Goal: Navigation & Orientation: Find specific page/section

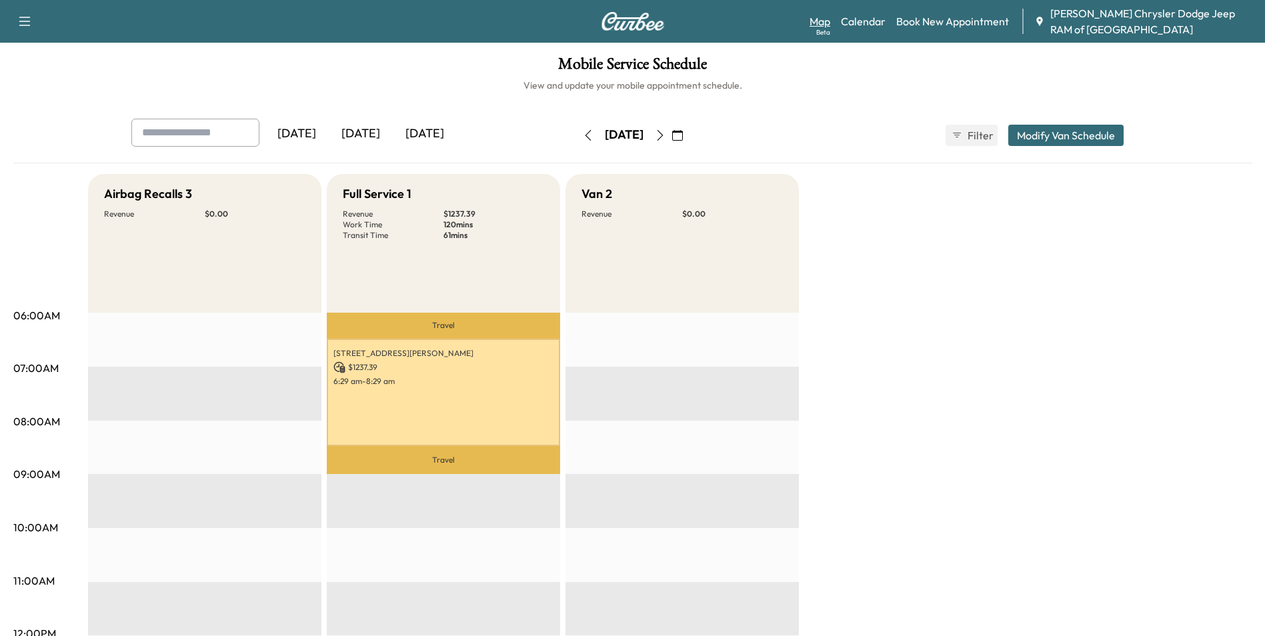
click at [826, 21] on link "Map Beta" at bounding box center [820, 21] width 21 height 16
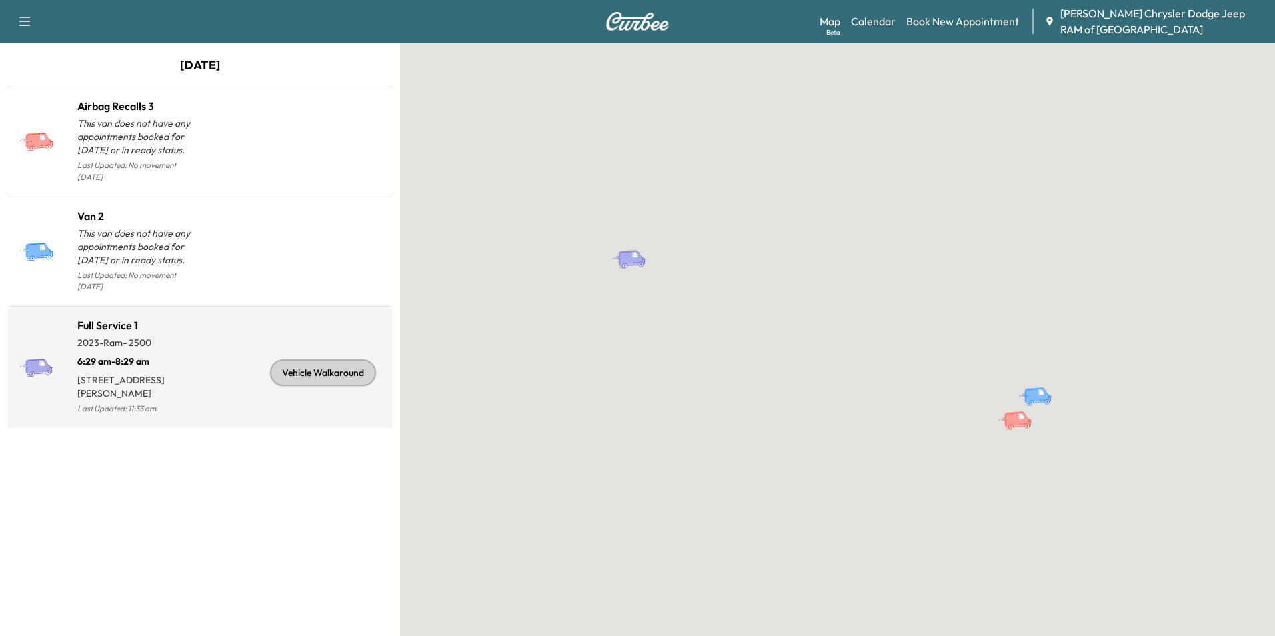
click at [210, 328] on div "Vehicle Walkaround" at bounding box center [293, 372] width 187 height 89
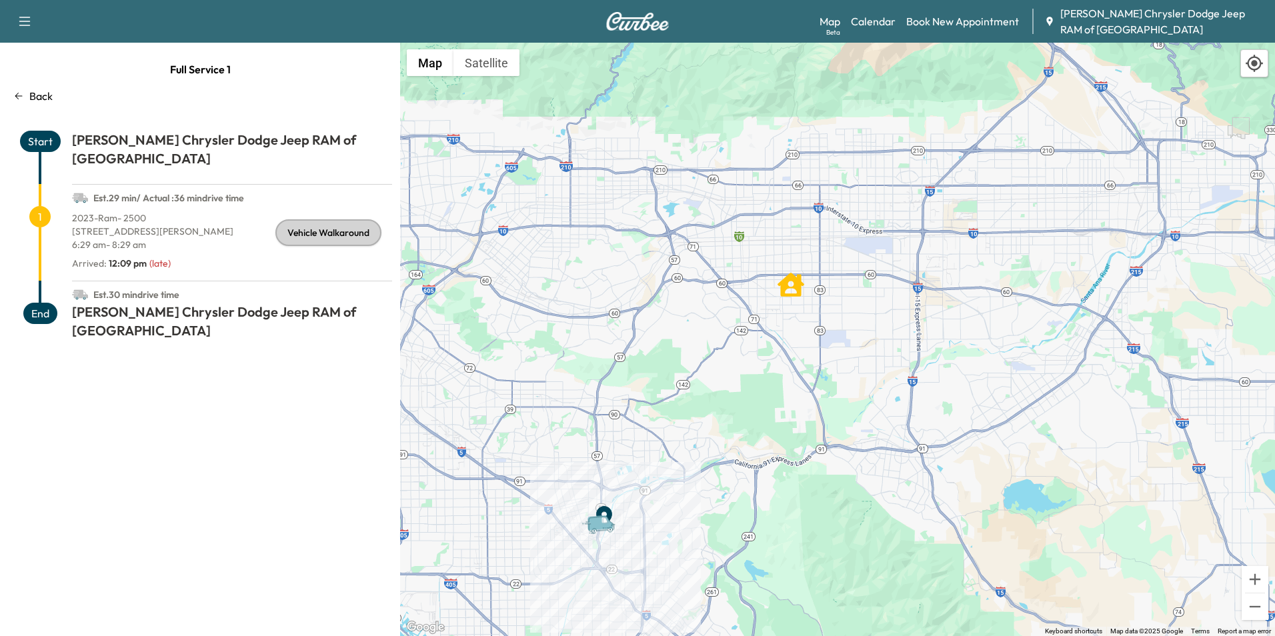
drag, startPoint x: 746, startPoint y: 305, endPoint x: 745, endPoint y: 392, distance: 86.1
click at [745, 392] on div "To activate drag with keyboard, press Alt + Enter. Once in keyboard drag state,…" at bounding box center [837, 340] width 875 height 594
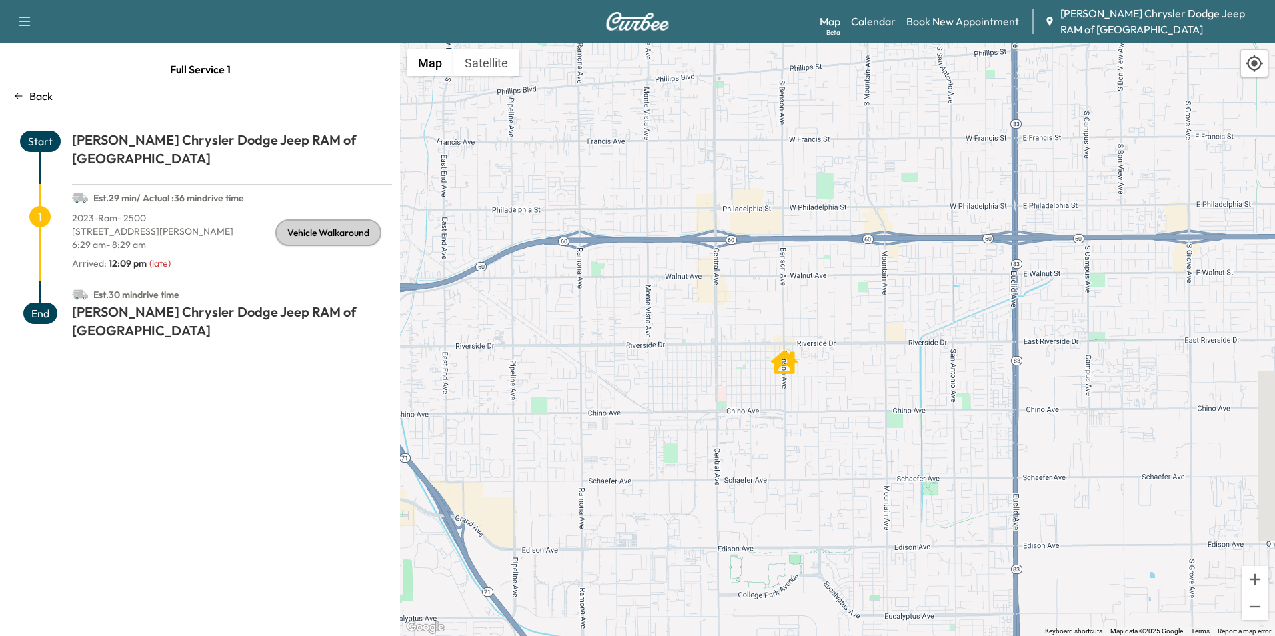
drag, startPoint x: 794, startPoint y: 166, endPoint x: 774, endPoint y: 560, distance: 394.7
click at [774, 560] on div "To activate drag with keyboard, press Alt + Enter. Once in keyboard drag state,…" at bounding box center [837, 340] width 875 height 594
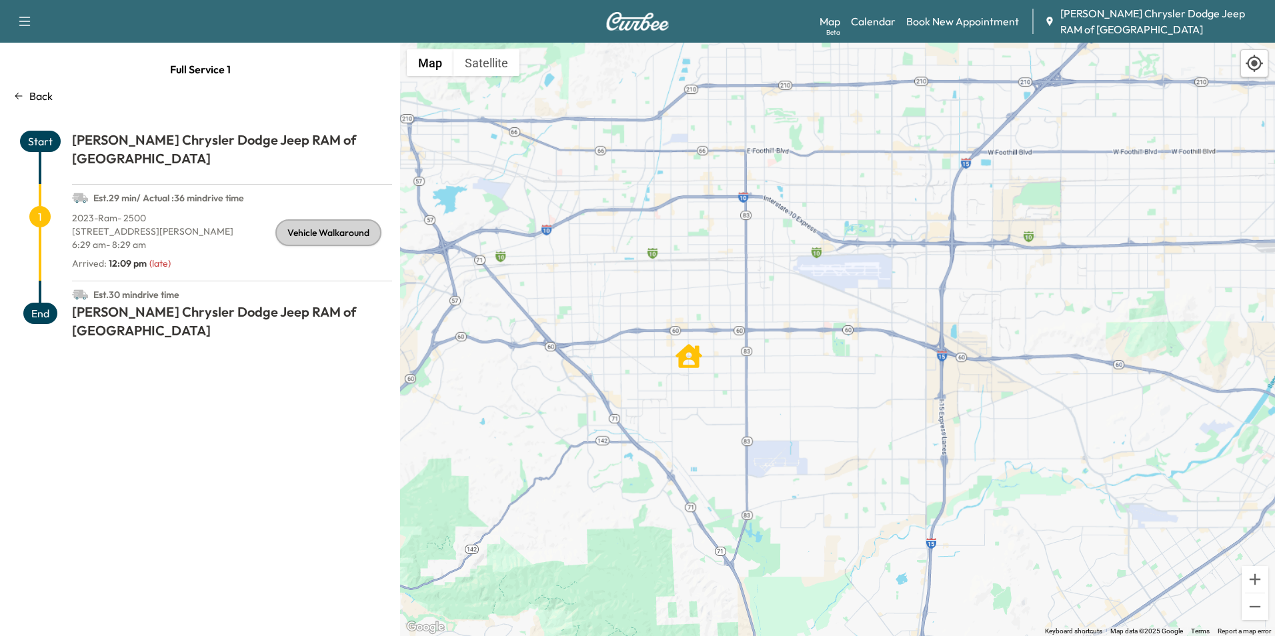
drag, startPoint x: 612, startPoint y: 581, endPoint x: 658, endPoint y: 410, distance: 177.5
click at [661, 439] on div "To activate drag with keyboard, press Alt + Enter. Once in keyboard drag state,…" at bounding box center [837, 340] width 875 height 594
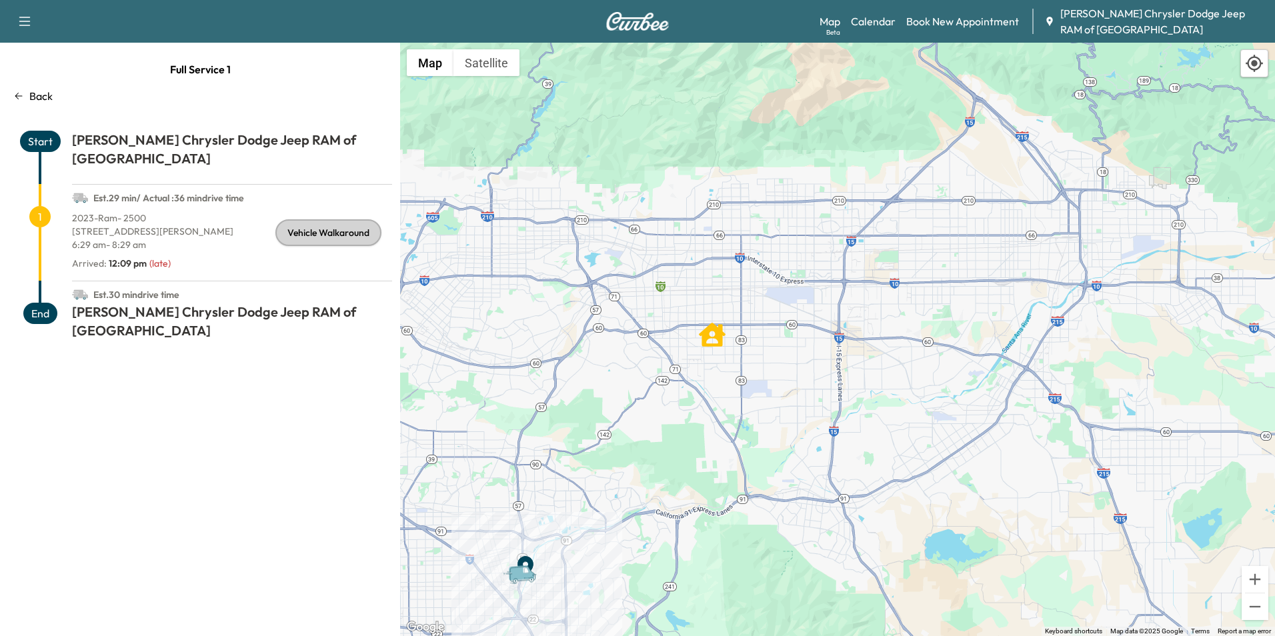
drag, startPoint x: 656, startPoint y: 403, endPoint x: 726, endPoint y: 366, distance: 79.1
click at [726, 366] on div "To activate drag with keyboard, press Alt + Enter. Once in keyboard drag state,…" at bounding box center [837, 340] width 875 height 594
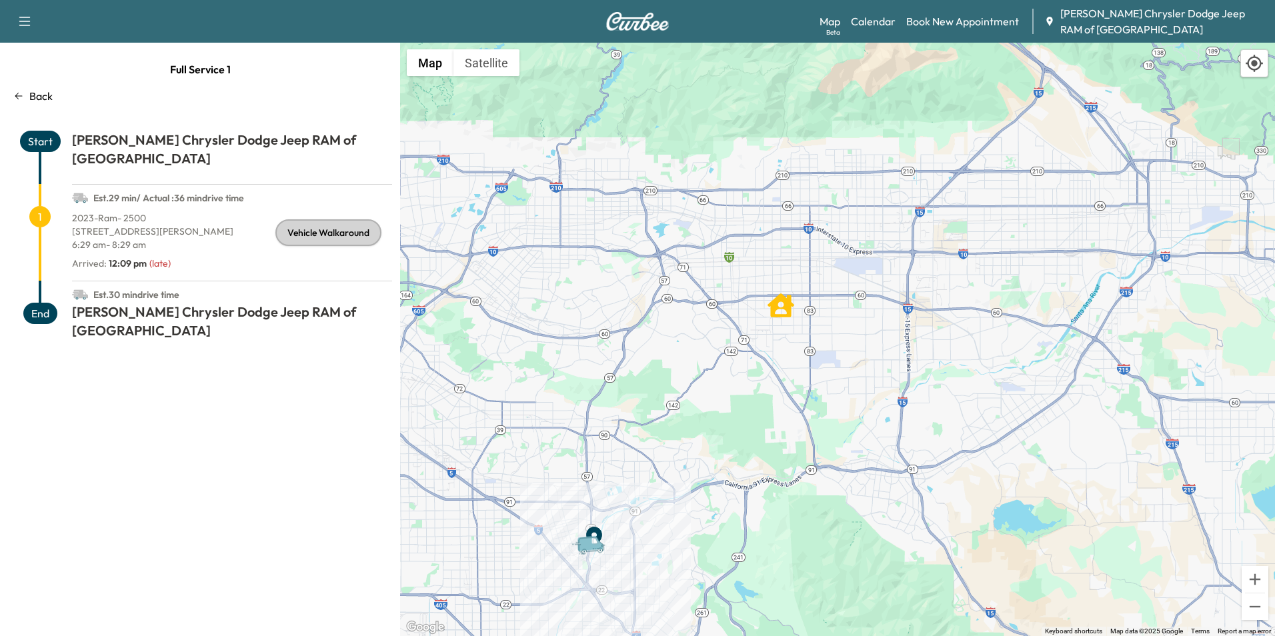
click at [59, 91] on div "Back" at bounding box center [200, 96] width 384 height 16
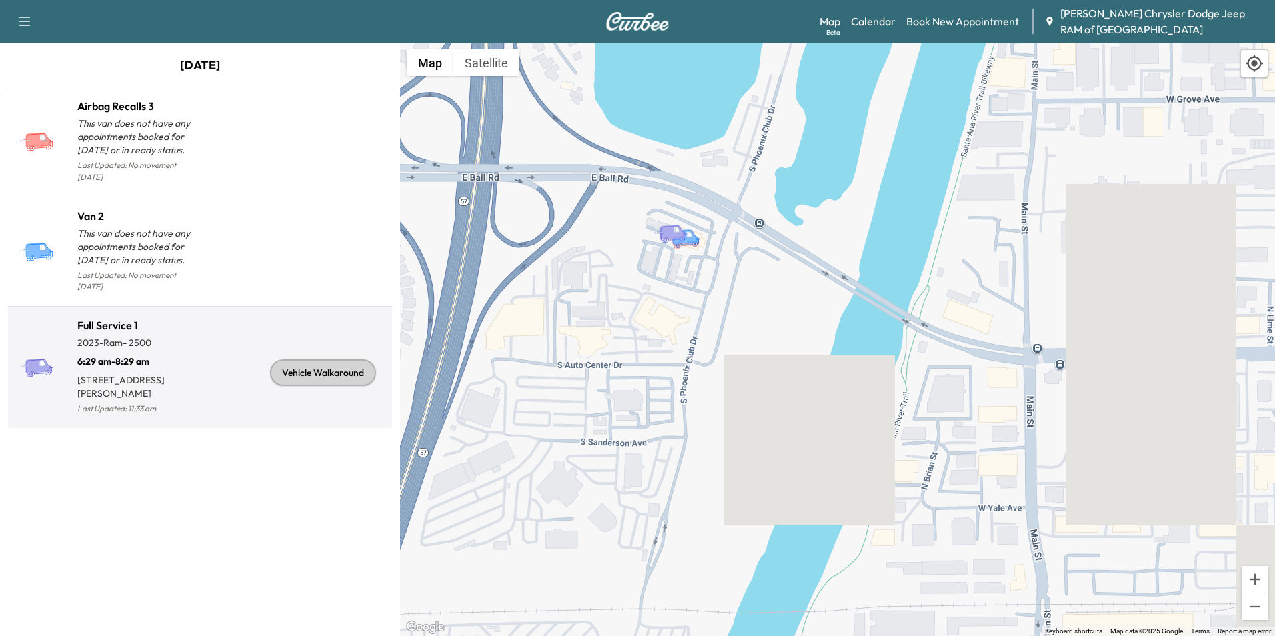
click at [188, 368] on p "[STREET_ADDRESS][PERSON_NAME]" at bounding box center [138, 384] width 123 height 32
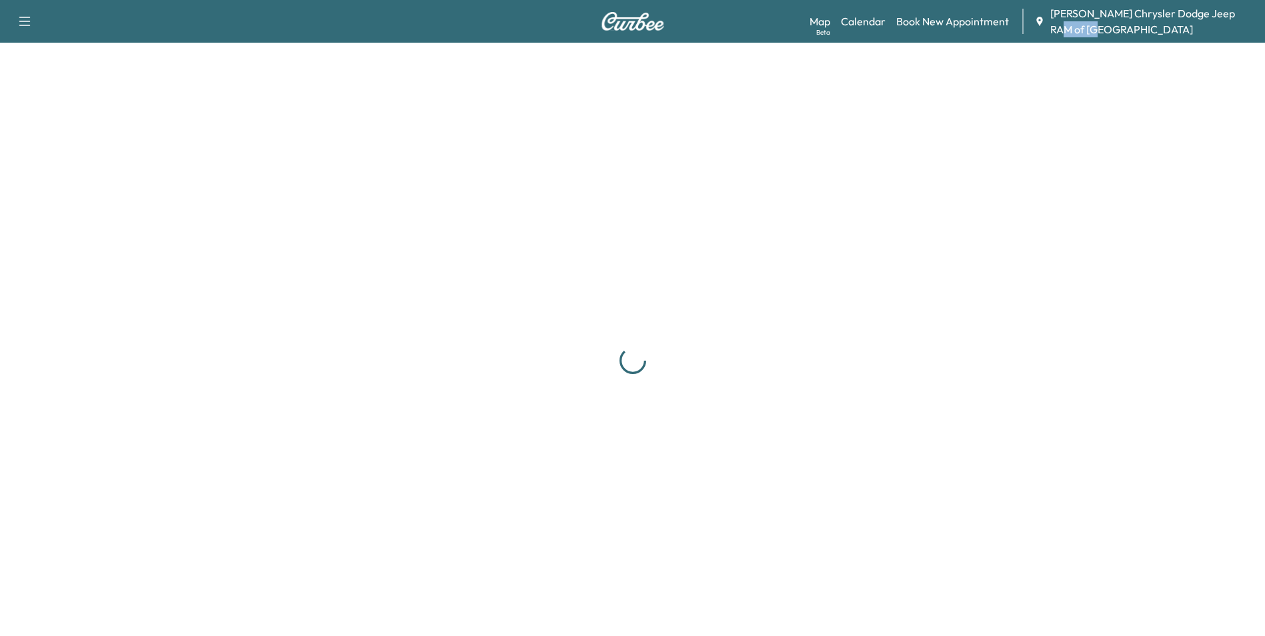
click at [188, 365] on div at bounding box center [632, 361] width 1265 height 636
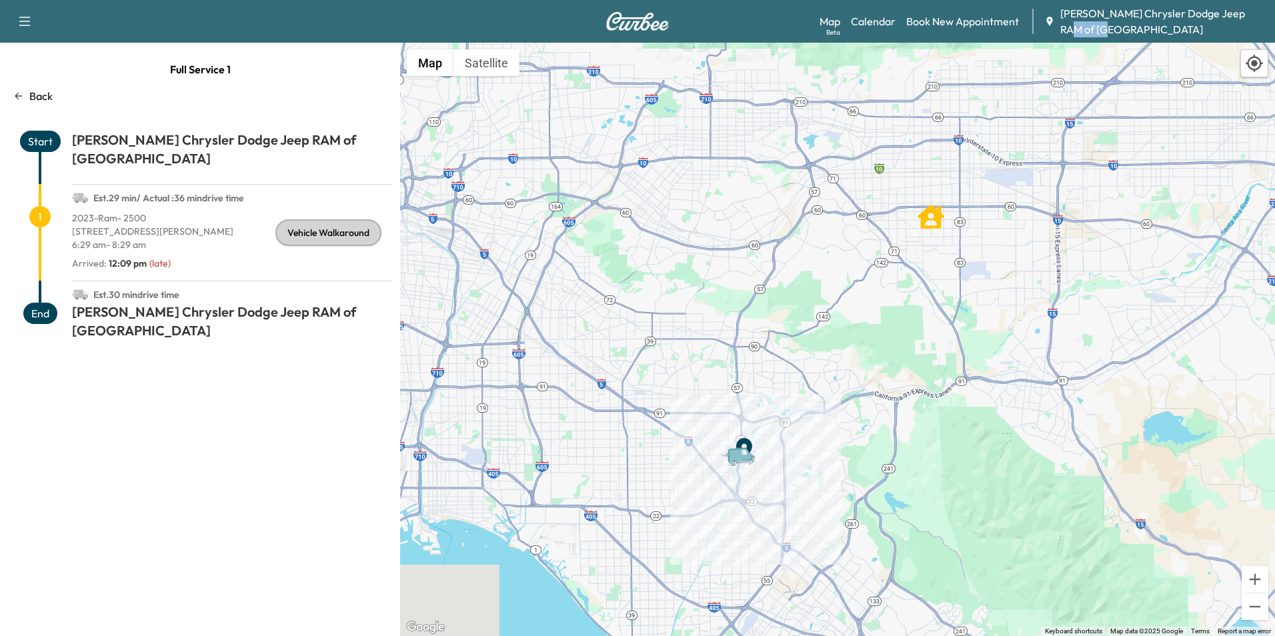
click at [1149, 447] on div "To activate drag with keyboard, press Alt + Enter. Once in keyboard drag state,…" at bounding box center [837, 340] width 875 height 594
click at [33, 94] on p "Back" at bounding box center [40, 96] width 23 height 16
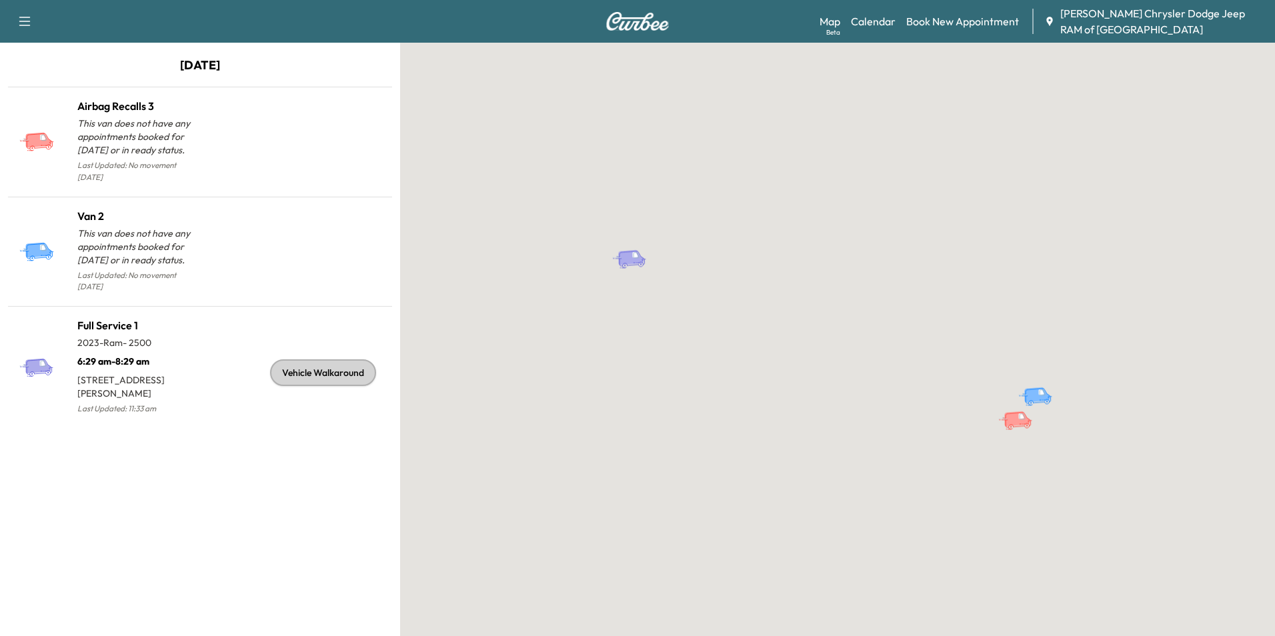
click at [18, 19] on icon "button" at bounding box center [25, 21] width 16 height 16
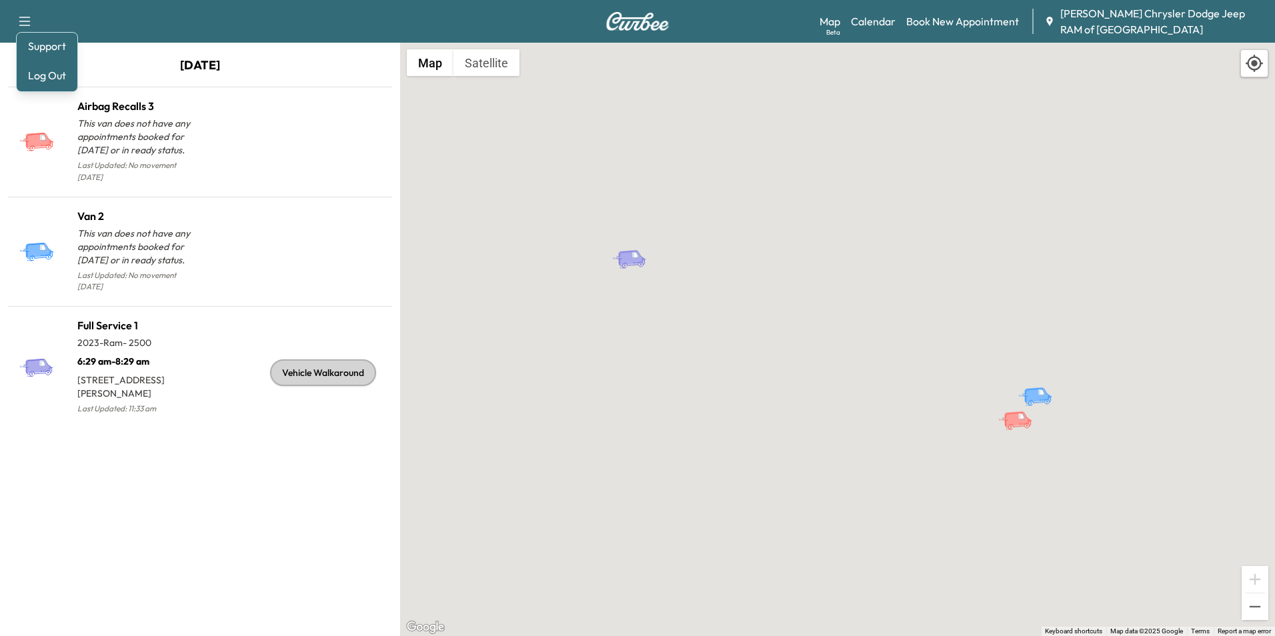
click at [728, 81] on div "To activate drag with keyboard, press Alt + Enter. Once in keyboard drag state,…" at bounding box center [837, 340] width 875 height 594
click at [888, 27] on link "Calendar" at bounding box center [873, 21] width 45 height 16
